Goal: Task Accomplishment & Management: Use online tool/utility

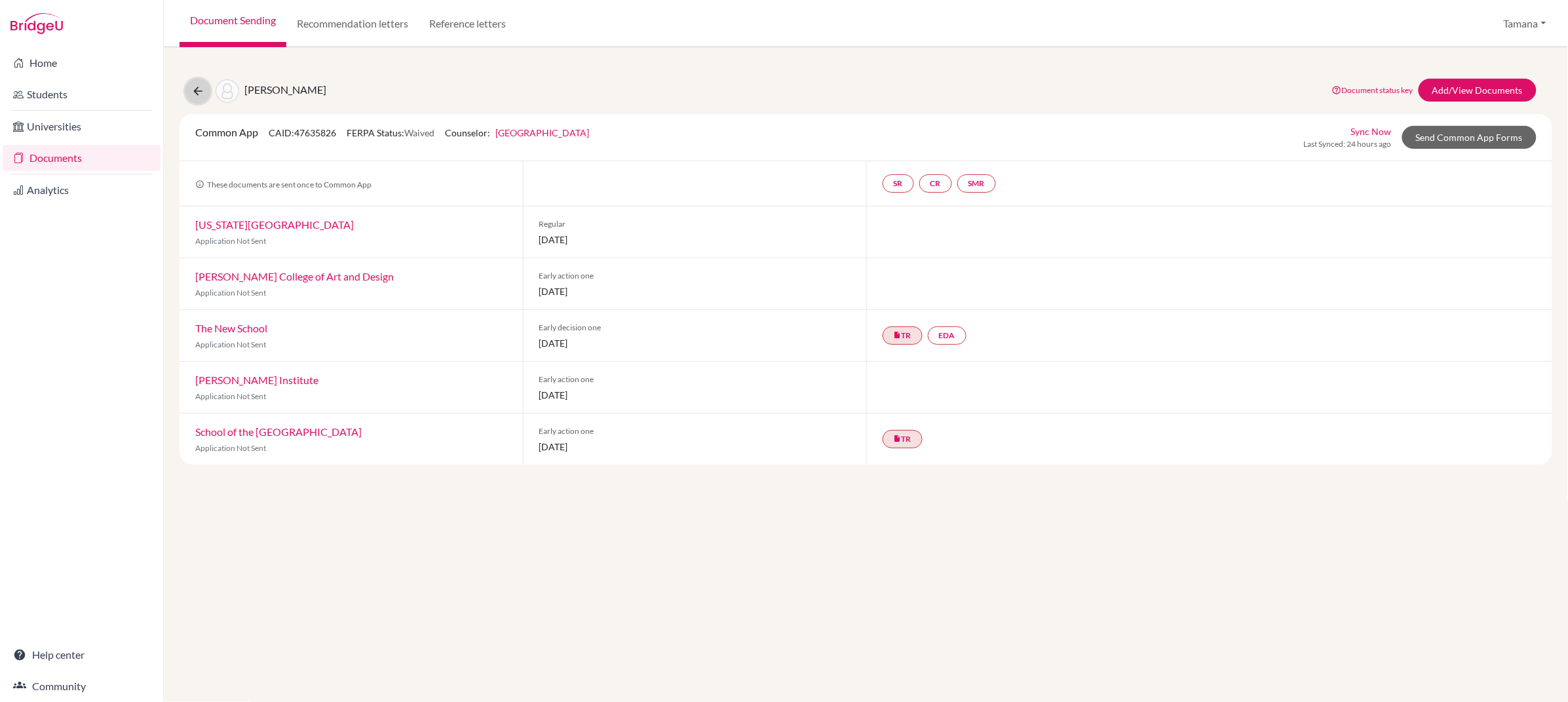
click at [198, 92] on icon at bounding box center [198, 91] width 13 height 13
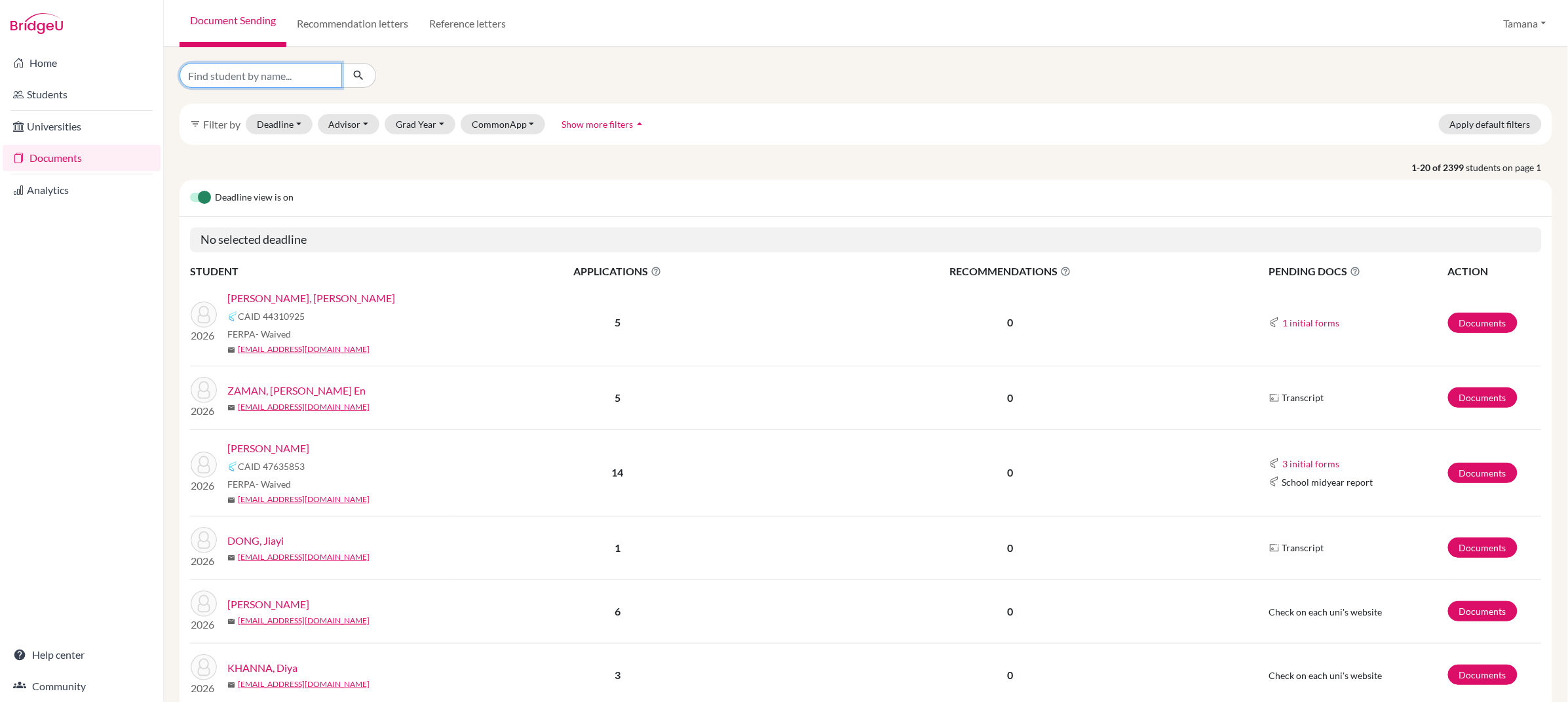
click at [257, 82] on input "Find student by name..." at bounding box center [261, 76] width 163 height 25
type input "kabeer"
click button "submit" at bounding box center [359, 76] width 35 height 25
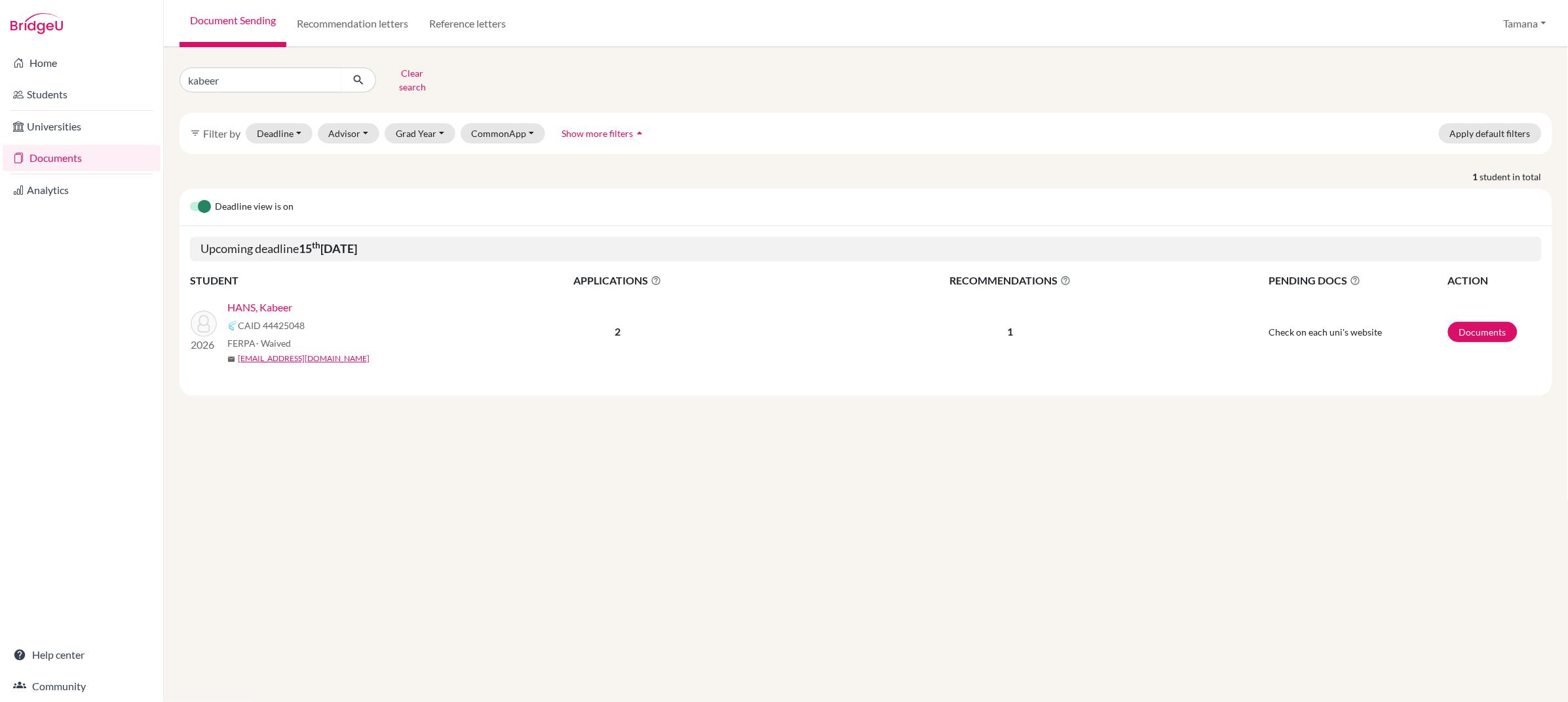
click at [258, 300] on link "HANS, Kabeer" at bounding box center [259, 308] width 65 height 16
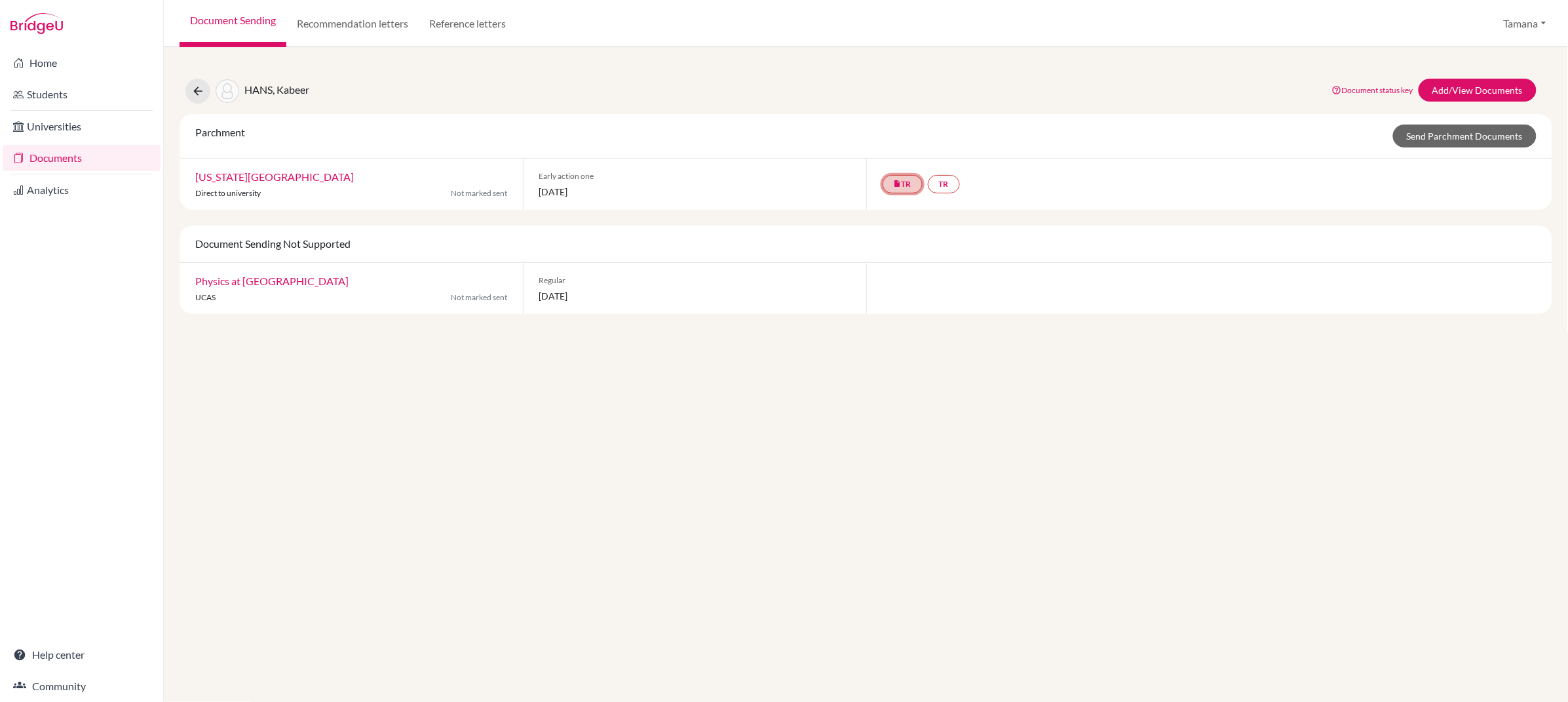
click at [904, 188] on link "insert_drive_file TR" at bounding box center [902, 184] width 40 height 18
click at [925, 231] on div "Document Sending Not Supported" at bounding box center [866, 244] width 1373 height 38
click at [949, 186] on link "TR" at bounding box center [944, 184] width 32 height 18
click at [946, 227] on div "Document Sending Not Supported" at bounding box center [866, 244] width 1373 height 38
